Goal: Task Accomplishment & Management: Complete application form

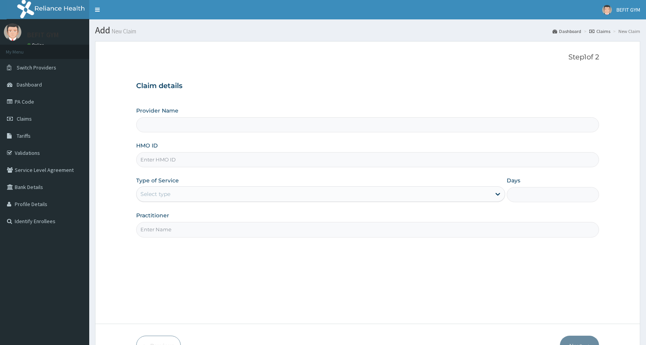
type input "BEFIT HEALTH AND FITNESS CENTRE"
type input "1"
click at [276, 163] on input "HMO ID" at bounding box center [367, 159] width 463 height 15
type input "DSF/10005/A"
click at [190, 230] on input "Practitioner" at bounding box center [367, 229] width 463 height 15
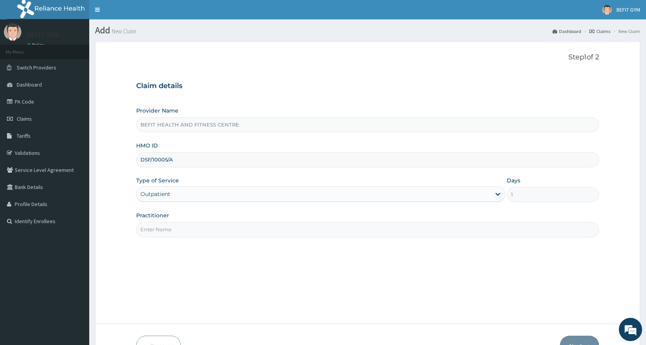
type input "B"
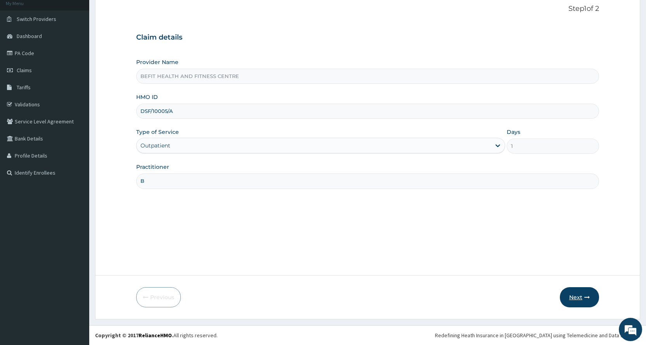
click at [585, 294] on button "Next" at bounding box center [579, 297] width 39 height 20
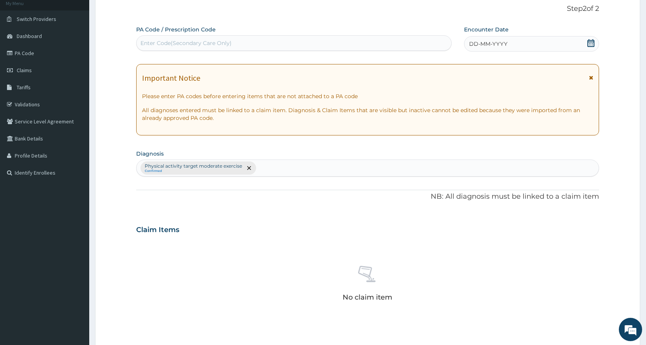
drag, startPoint x: 441, startPoint y: 33, endPoint x: 438, endPoint y: 36, distance: 5.0
click at [439, 35] on div "PA Code / Prescription Code Enter Code(Secondary Care Only)" at bounding box center [293, 38] width 315 height 25
click at [436, 38] on div "Enter Code(Secondary Care Only)" at bounding box center [294, 43] width 314 height 12
type input "PA/1CA29C"
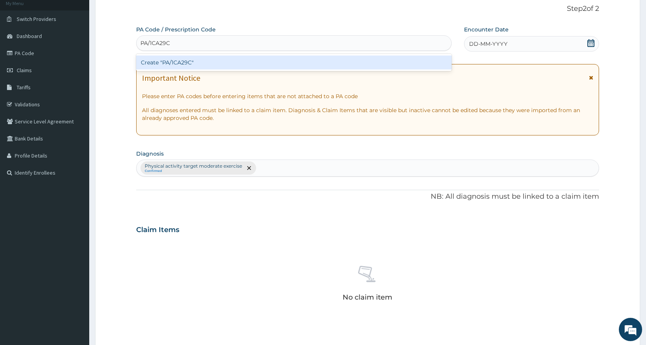
click at [385, 60] on div "Create "PA/1CA29C"" at bounding box center [293, 63] width 315 height 14
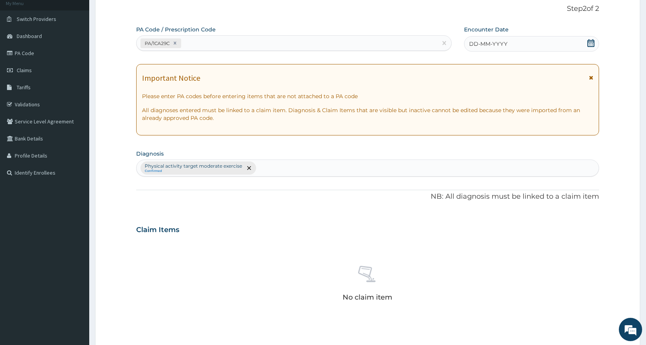
drag, startPoint x: 503, startPoint y: 41, endPoint x: 505, endPoint y: 48, distance: 7.1
click at [503, 41] on span "DD-MM-YYYY" at bounding box center [488, 44] width 38 height 8
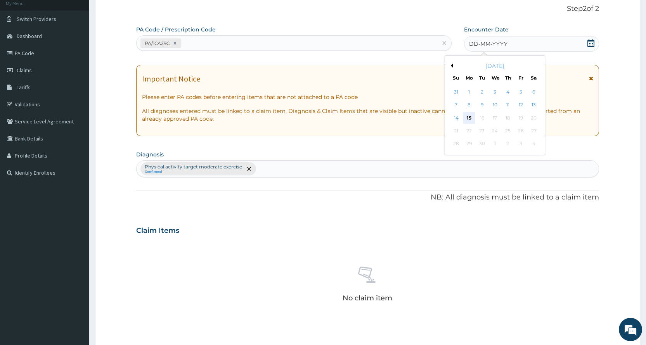
click at [472, 114] on div "15" at bounding box center [469, 118] width 12 height 12
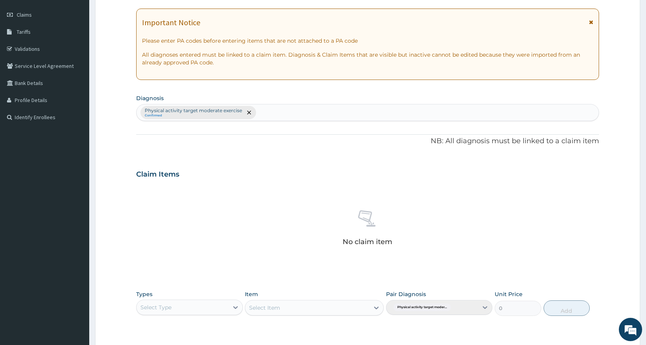
scroll to position [165, 0]
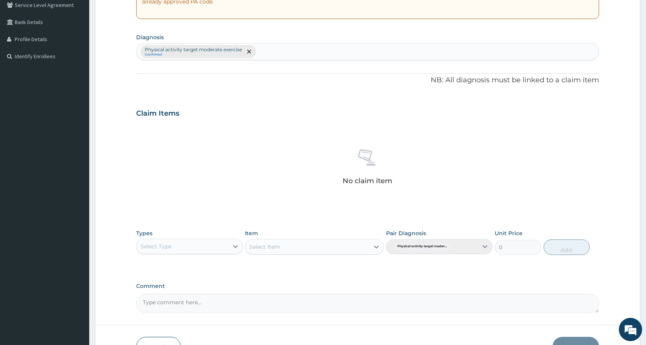
click at [200, 251] on div "Select Type" at bounding box center [183, 246] width 92 height 12
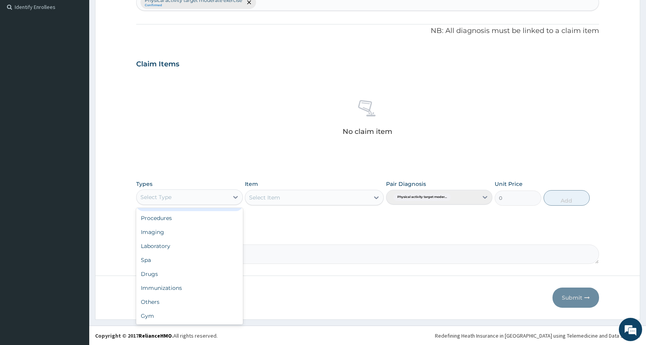
scroll to position [215, 0]
click at [175, 310] on div "Gym" at bounding box center [189, 316] width 106 height 14
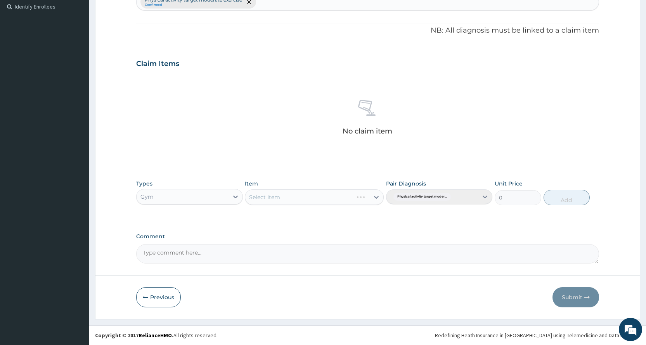
click at [324, 201] on div "Select Item" at bounding box center [314, 197] width 139 height 16
click at [324, 201] on div "Select Item" at bounding box center [307, 197] width 124 height 12
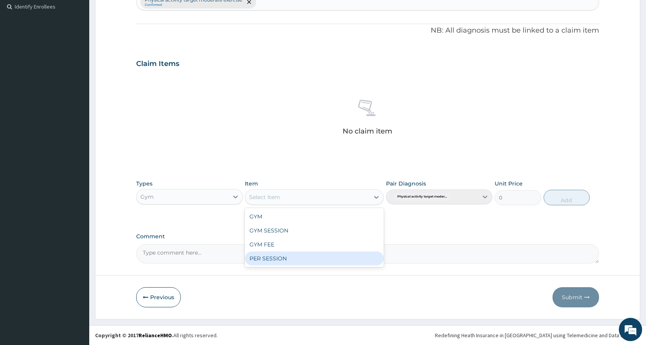
drag, startPoint x: 317, startPoint y: 261, endPoint x: 454, endPoint y: 223, distance: 142.2
click at [318, 260] on div "PER SESSION" at bounding box center [314, 259] width 139 height 14
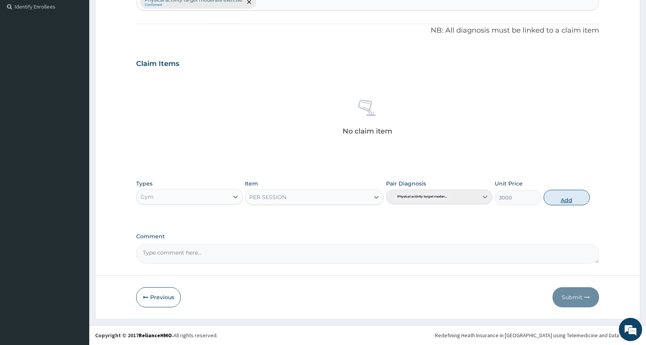
click at [560, 200] on button "Add" at bounding box center [567, 198] width 46 height 16
type input "0"
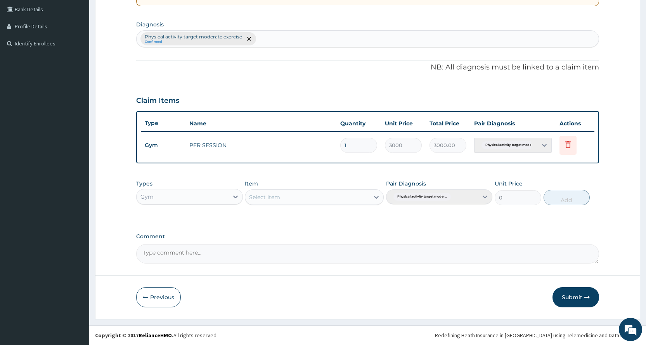
scroll to position [178, 0]
click at [578, 295] on button "Submit" at bounding box center [576, 297] width 47 height 20
